Goal: Navigation & Orientation: Find specific page/section

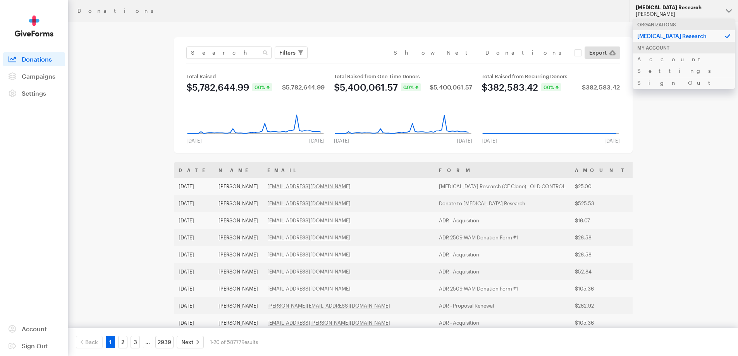
click at [671, 118] on div "Donations Updates Support [MEDICAL_DATA] Research [PERSON_NAME] Organizations […" at bounding box center [369, 281] width 738 height 563
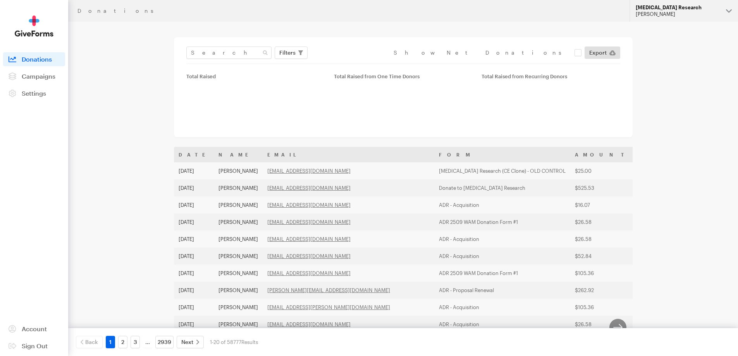
click at [683, 7] on div "[MEDICAL_DATA] Research" at bounding box center [677, 7] width 84 height 7
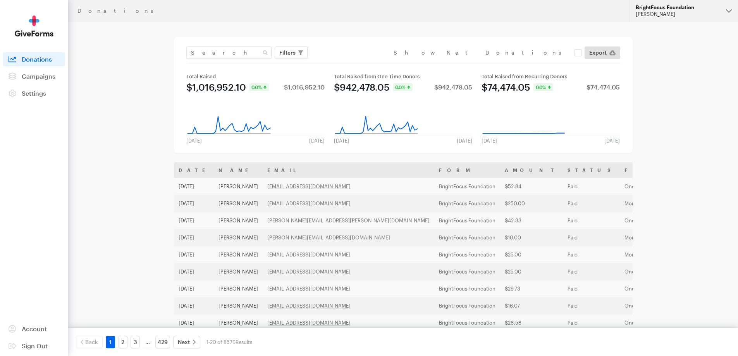
click at [675, 10] on div "BrightFocus Foundation" at bounding box center [677, 7] width 84 height 7
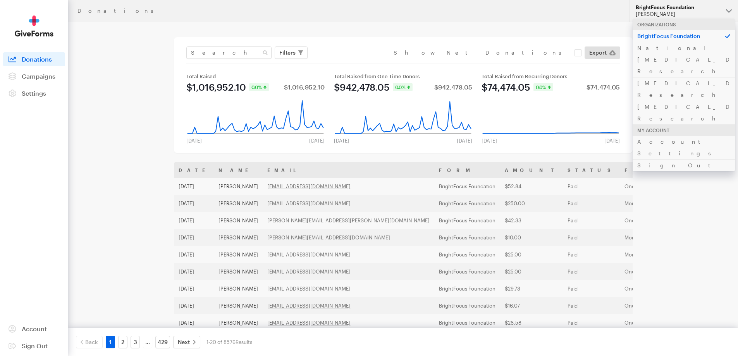
click at [658, 173] on div "Donations Updates Support BrightFocus Foundation Philip Lester Organizations Br…" at bounding box center [369, 281] width 738 height 563
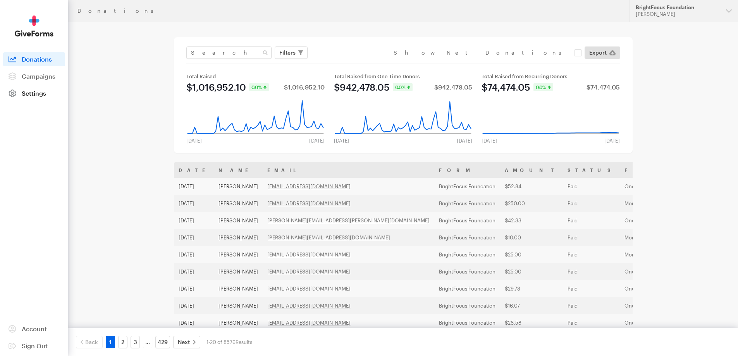
click at [35, 96] on span "Settings" at bounding box center [34, 92] width 24 height 7
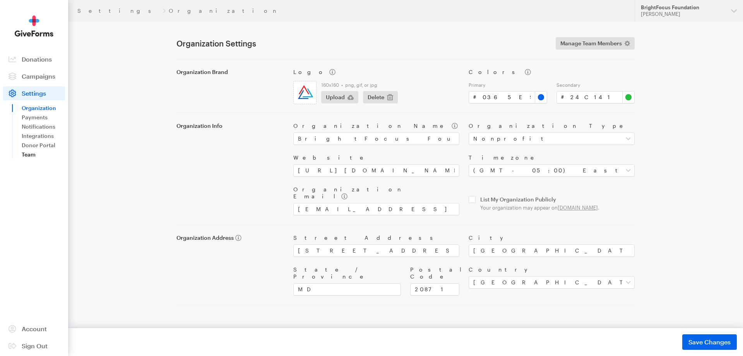
click at [29, 156] on link "Team" at bounding box center [43, 154] width 43 height 9
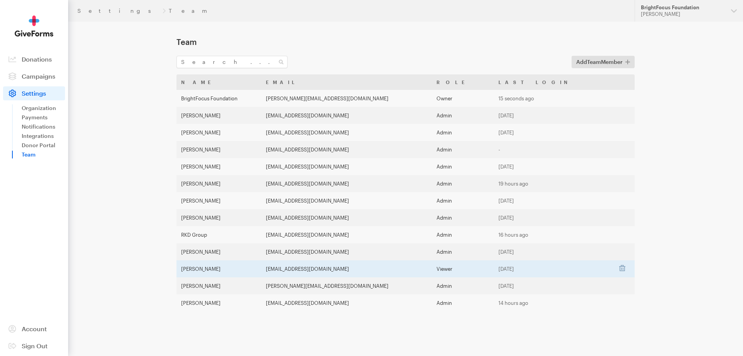
click at [314, 270] on td "[EMAIL_ADDRESS][DOMAIN_NAME]" at bounding box center [346, 268] width 170 height 17
drag, startPoint x: 312, startPoint y: 268, endPoint x: 380, endPoint y: 272, distance: 68.3
click at [380, 272] on td "[EMAIL_ADDRESS][DOMAIN_NAME]" at bounding box center [346, 268] width 170 height 17
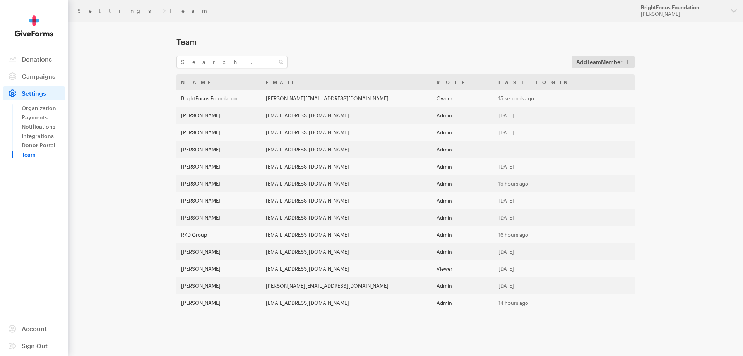
copy td "[EMAIL_ADDRESS][DOMAIN_NAME]"
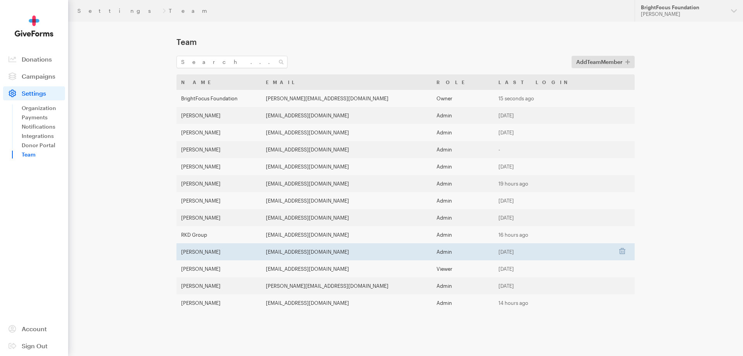
drag, startPoint x: 311, startPoint y: 252, endPoint x: 383, endPoint y: 252, distance: 72.0
click at [383, 252] on td "[EMAIL_ADDRESS][DOMAIN_NAME]" at bounding box center [346, 251] width 170 height 17
copy td "tbarnard@brightfocus.org"
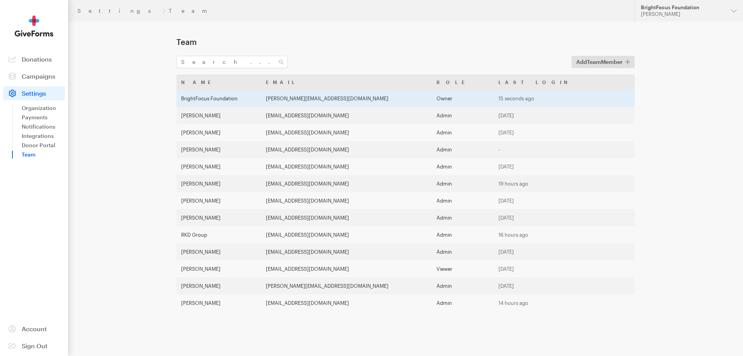
click at [476, 102] on td "Owner" at bounding box center [463, 98] width 62 height 17
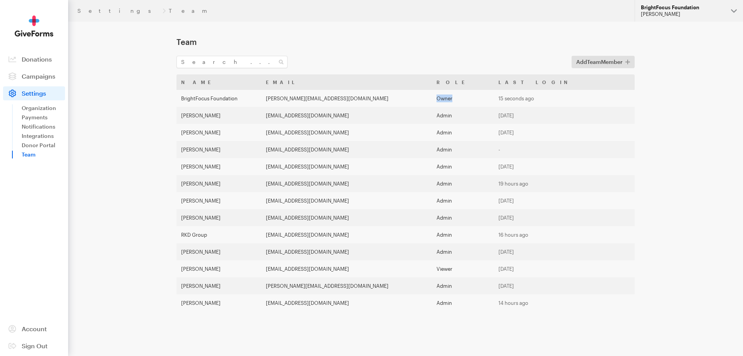
click at [692, 14] on div "[PERSON_NAME]" at bounding box center [683, 14] width 84 height 7
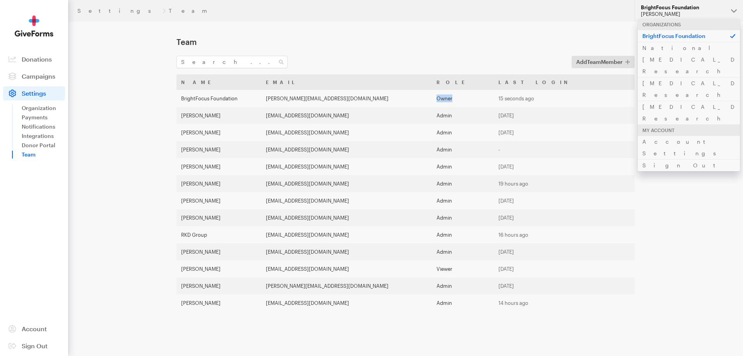
click at [692, 14] on div "[PERSON_NAME]" at bounding box center [683, 14] width 84 height 7
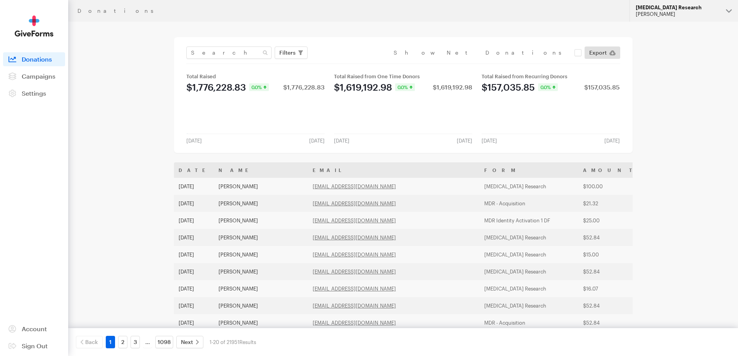
click at [690, 10] on div "Macular Degeneration Research" at bounding box center [677, 7] width 84 height 7
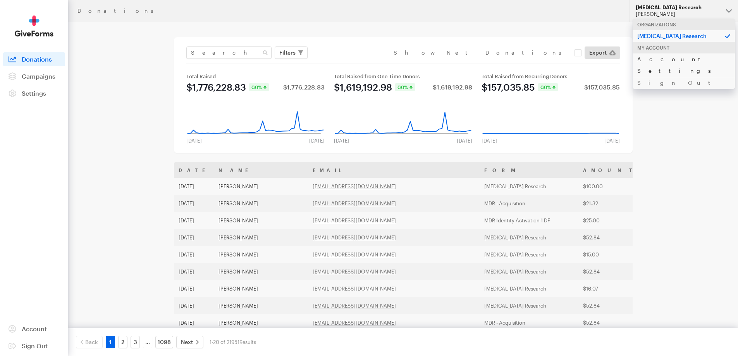
click at [652, 60] on link "Account Settings" at bounding box center [683, 65] width 102 height 24
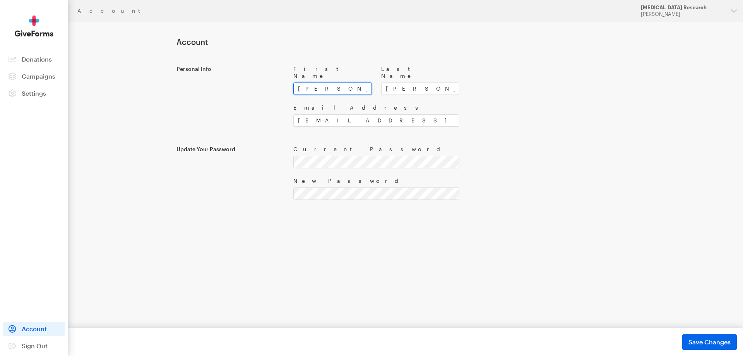
click at [335, 82] on input "[PERSON_NAME]" at bounding box center [332, 88] width 79 height 12
click at [364, 118] on input "brightfocus-mdr@giveforms.com" at bounding box center [376, 120] width 166 height 12
click at [705, 10] on div "[MEDICAL_DATA] Research" at bounding box center [683, 7] width 84 height 7
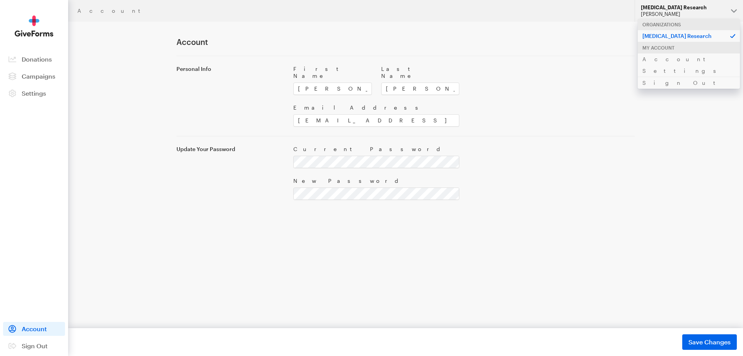
click at [705, 10] on div "[MEDICAL_DATA] Research" at bounding box center [683, 7] width 84 height 7
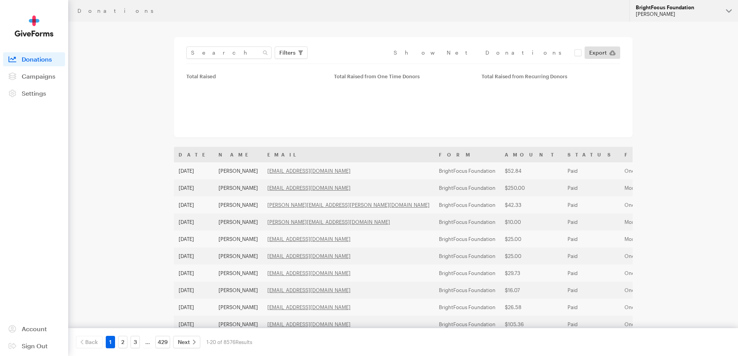
click at [663, 12] on div "[PERSON_NAME]" at bounding box center [677, 14] width 84 height 7
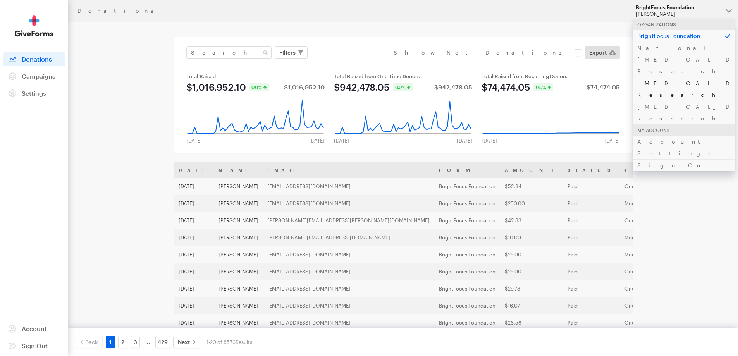
click at [665, 77] on link "[MEDICAL_DATA] Research" at bounding box center [683, 89] width 102 height 24
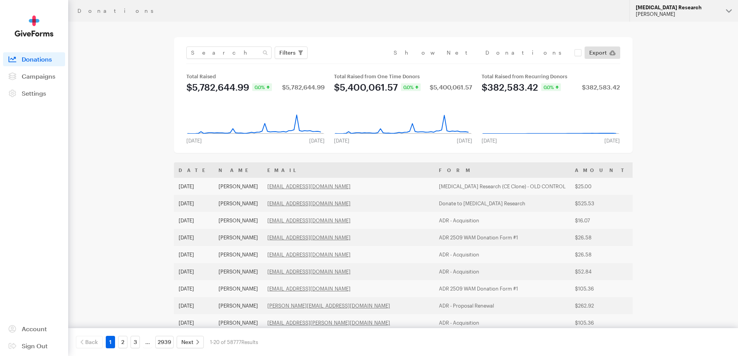
click at [688, 14] on div "[PERSON_NAME]" at bounding box center [677, 14] width 84 height 7
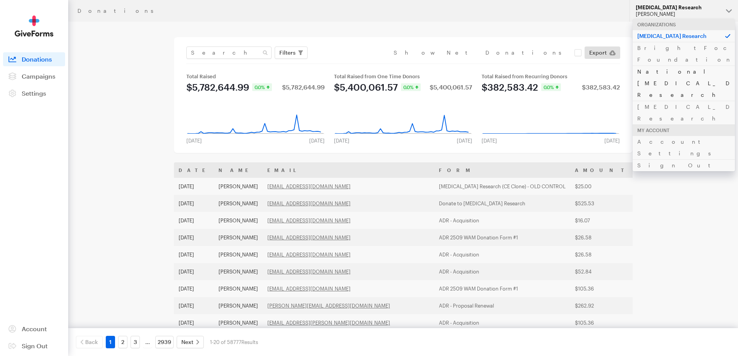
click at [676, 65] on link "National [MEDICAL_DATA] Research" at bounding box center [683, 82] width 102 height 35
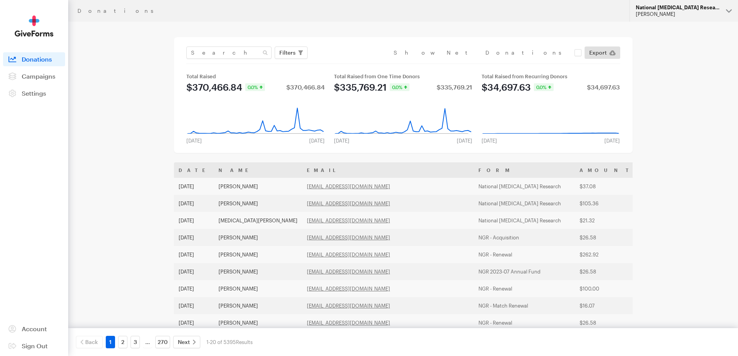
click at [673, 9] on div "National [MEDICAL_DATA] Research" at bounding box center [677, 7] width 84 height 7
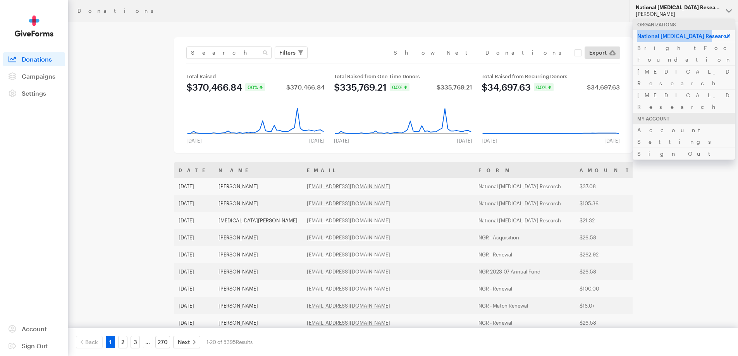
drag, startPoint x: 638, startPoint y: 36, endPoint x: 721, endPoint y: 39, distance: 83.3
click at [721, 39] on p "National [MEDICAL_DATA] Research" at bounding box center [683, 36] width 102 height 12
click at [640, 36] on p "National [MEDICAL_DATA] Research" at bounding box center [683, 36] width 102 height 12
drag, startPoint x: 658, startPoint y: 35, endPoint x: 717, endPoint y: 35, distance: 59.2
click at [717, 35] on p "National [MEDICAL_DATA] Research" at bounding box center [683, 36] width 102 height 12
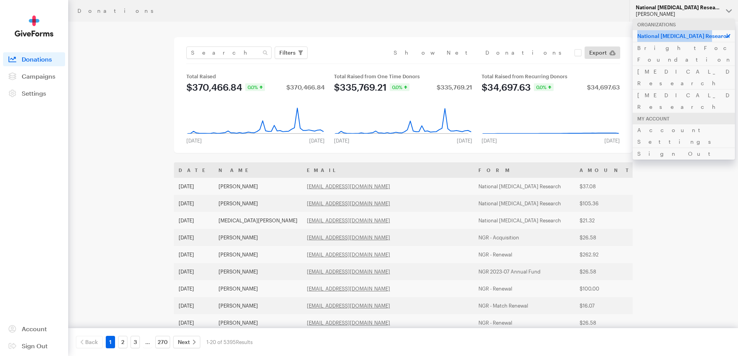
click at [695, 35] on p "National [MEDICAL_DATA] Research" at bounding box center [683, 36] width 102 height 12
drag, startPoint x: 638, startPoint y: 34, endPoint x: 724, endPoint y: 40, distance: 85.7
click at [724, 40] on p "National [MEDICAL_DATA] Research" at bounding box center [683, 36] width 102 height 12
click at [688, 144] on div "Donations Updates Support National [MEDICAL_DATA] Research [PERSON_NAME] Organi…" at bounding box center [369, 281] width 738 height 563
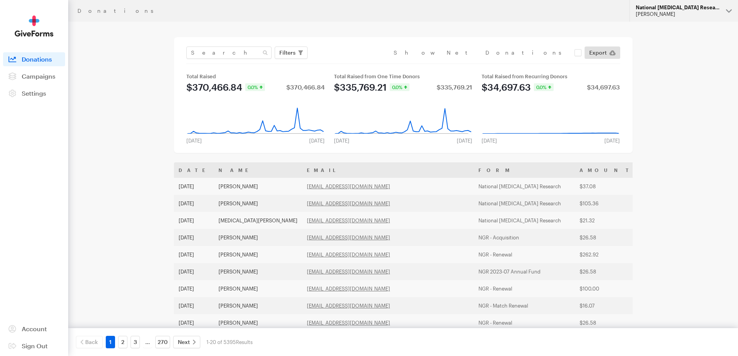
click at [654, 17] on div "[PERSON_NAME]" at bounding box center [677, 14] width 84 height 7
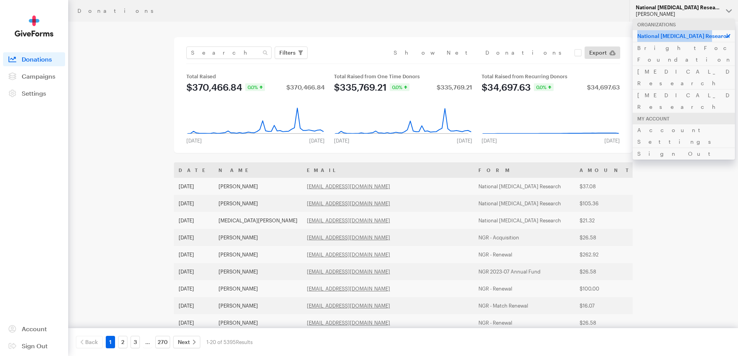
drag, startPoint x: 638, startPoint y: 38, endPoint x: 711, endPoint y: 37, distance: 73.2
click at [711, 37] on p "National [MEDICAL_DATA] Research" at bounding box center [683, 36] width 102 height 12
drag, startPoint x: 695, startPoint y: 145, endPoint x: 687, endPoint y: 93, distance: 52.9
click at [695, 144] on div "Donations Updates Support National [MEDICAL_DATA] Research [PERSON_NAME] Organi…" at bounding box center [369, 281] width 738 height 563
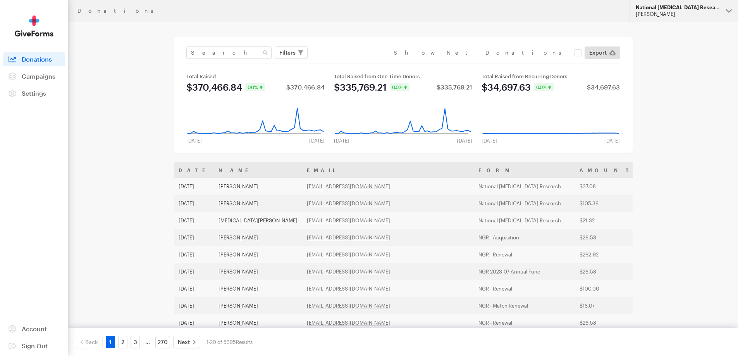
click at [679, 14] on div "[PERSON_NAME]" at bounding box center [677, 14] width 84 height 7
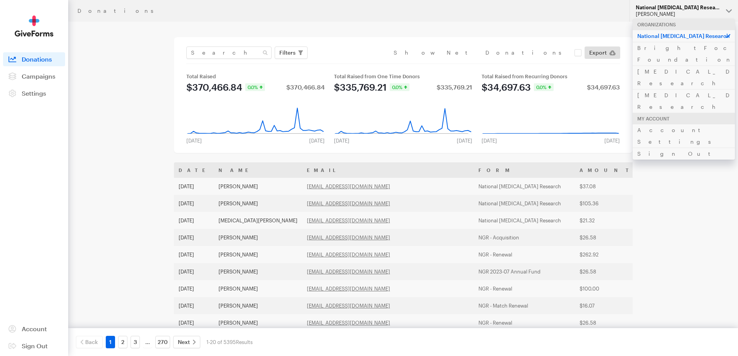
click at [664, 178] on div "Donations Updates Support National [MEDICAL_DATA] Research [PERSON_NAME] Organi…" at bounding box center [369, 281] width 738 height 563
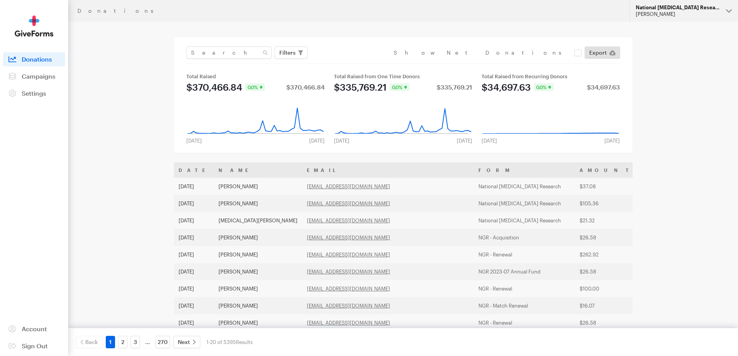
click at [651, 16] on div "[PERSON_NAME]" at bounding box center [677, 14] width 84 height 7
